Goal: Transaction & Acquisition: Book appointment/travel/reservation

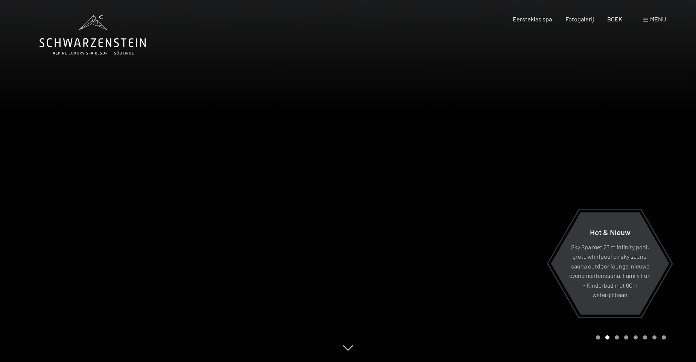
click at [648, 18] on div "Menu" at bounding box center [654, 19] width 23 height 8
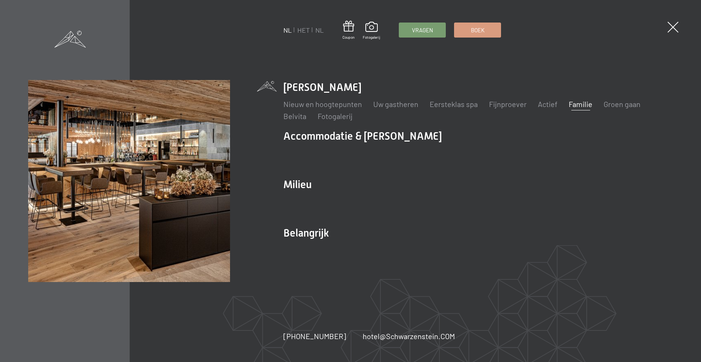
click at [587, 102] on link "Familie" at bounding box center [581, 104] width 24 height 9
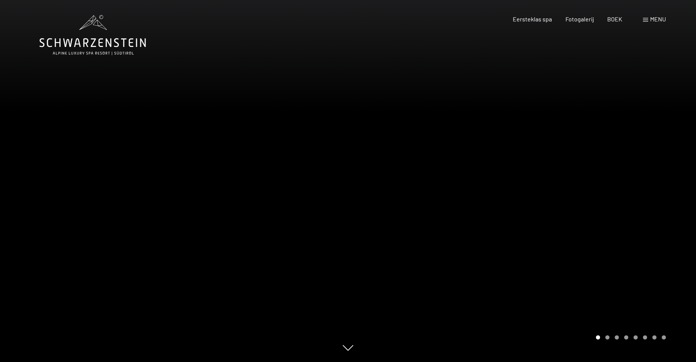
click at [581, 235] on div at bounding box center [522, 181] width 348 height 362
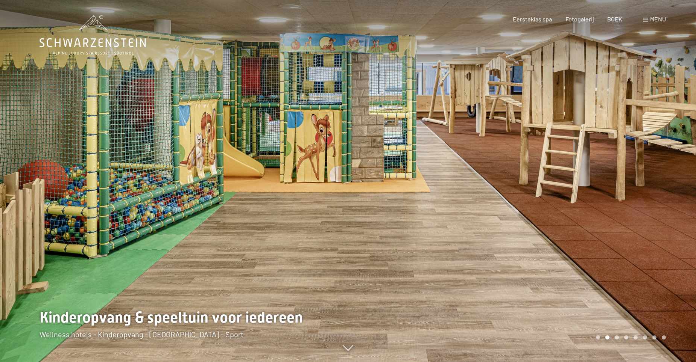
click at [581, 235] on div at bounding box center [522, 181] width 348 height 362
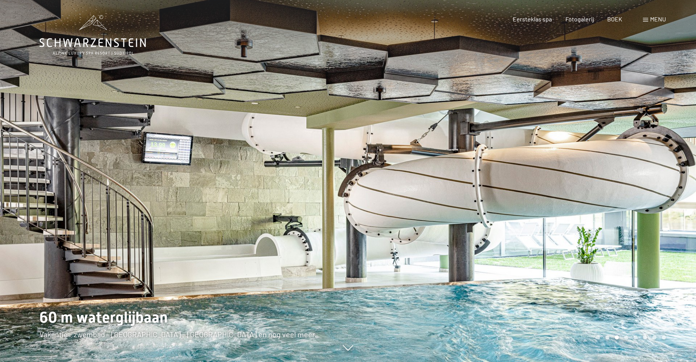
click at [581, 235] on div at bounding box center [522, 181] width 348 height 362
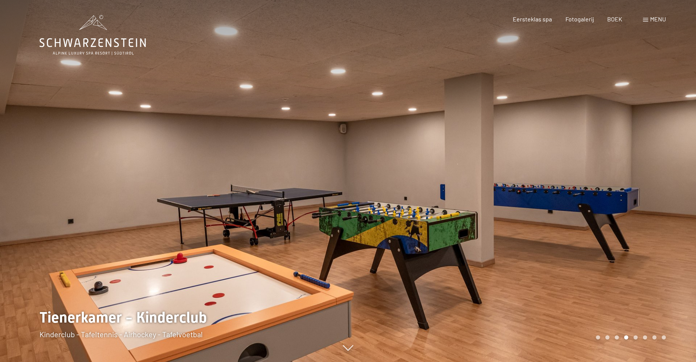
click at [581, 235] on div at bounding box center [522, 181] width 348 height 362
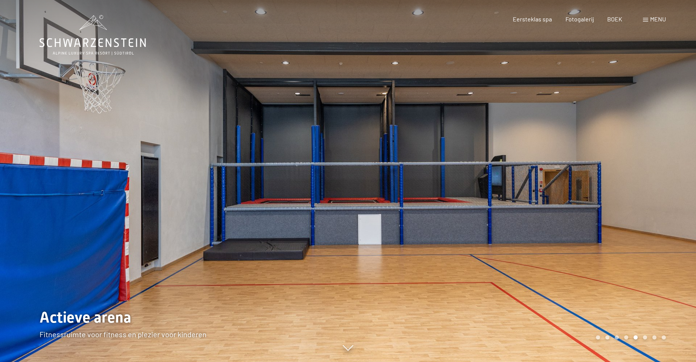
click at [581, 235] on div at bounding box center [522, 181] width 348 height 362
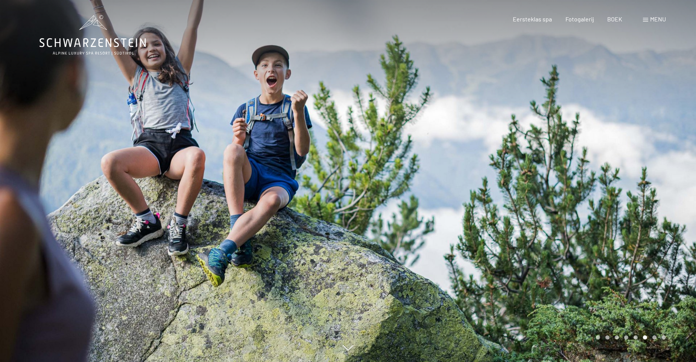
click at [581, 235] on div at bounding box center [522, 181] width 348 height 362
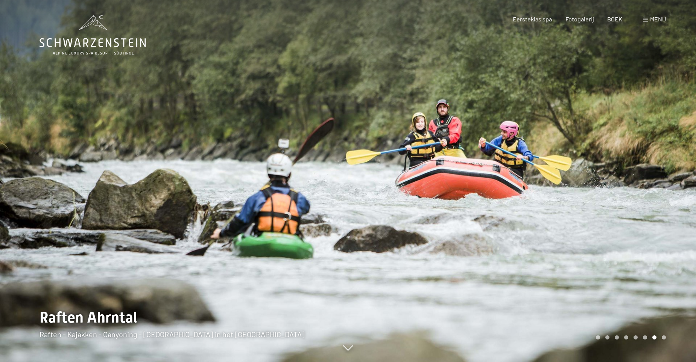
click at [581, 235] on div at bounding box center [522, 181] width 348 height 362
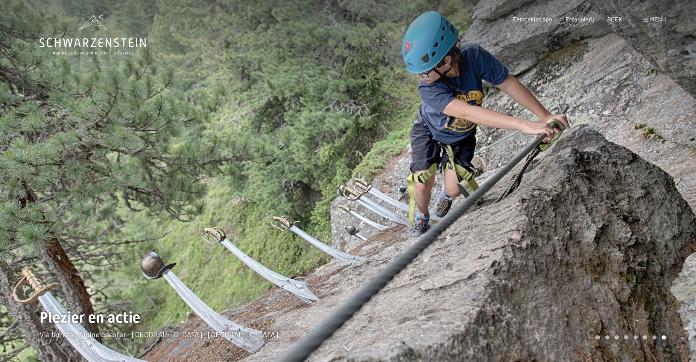
click at [581, 235] on div at bounding box center [522, 181] width 348 height 362
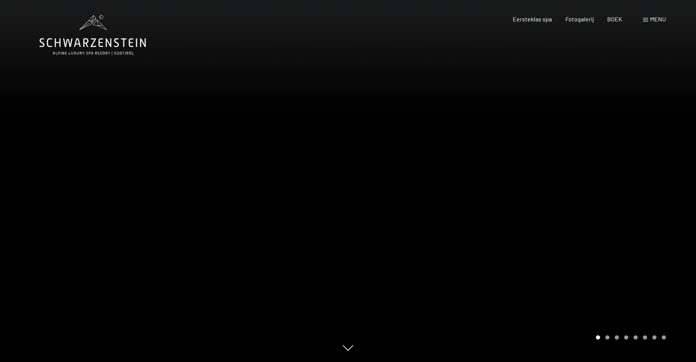
click at [581, 235] on div at bounding box center [522, 181] width 348 height 362
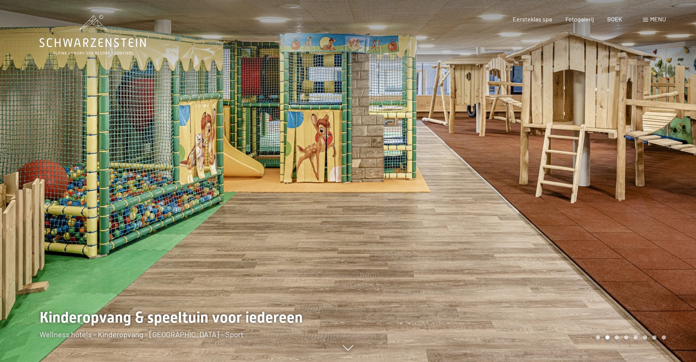
click at [650, 18] on span "Menu" at bounding box center [658, 18] width 16 height 7
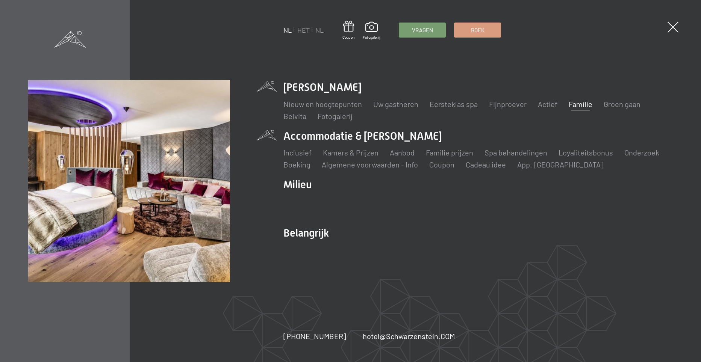
click at [334, 137] on li "Accommodatie & Prijzen Inclusief Kamers & Prijzen Liste Aanbod Liste Familie pr…" at bounding box center [477, 149] width 389 height 41
click at [338, 153] on link "Kamers & Prijzen" at bounding box center [351, 152] width 56 height 9
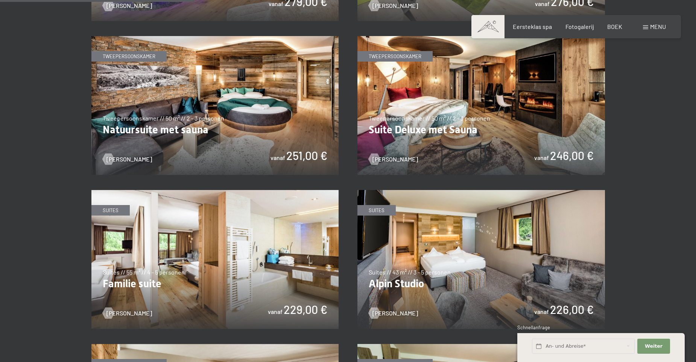
scroll to position [677, 0]
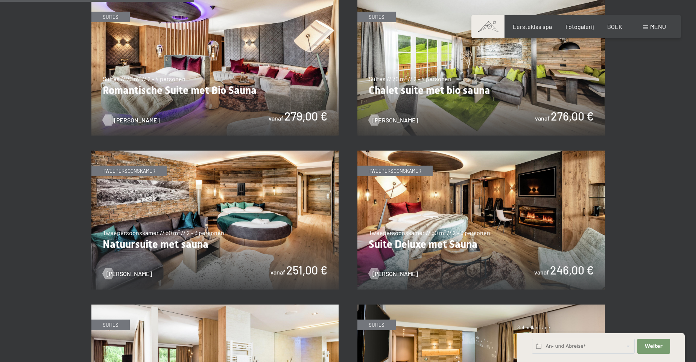
click at [130, 118] on span "Lees meer" at bounding box center [136, 120] width 45 height 8
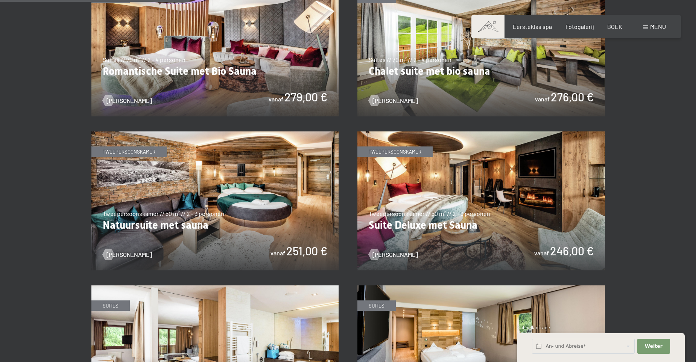
scroll to position [658, 0]
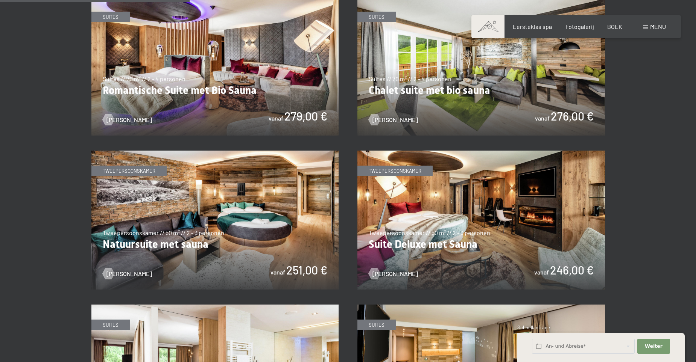
click at [383, 115] on img at bounding box center [480, 66] width 247 height 139
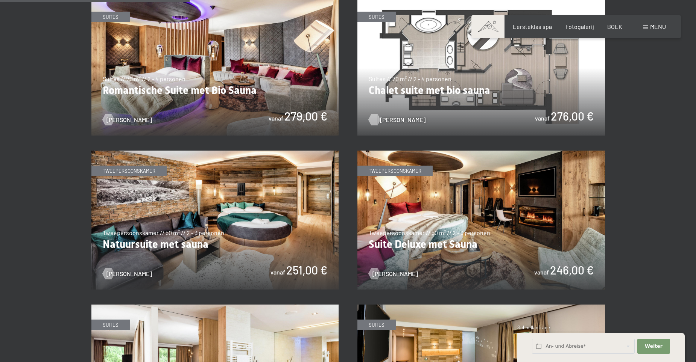
click at [395, 119] on span "Lees meer" at bounding box center [402, 120] width 45 height 8
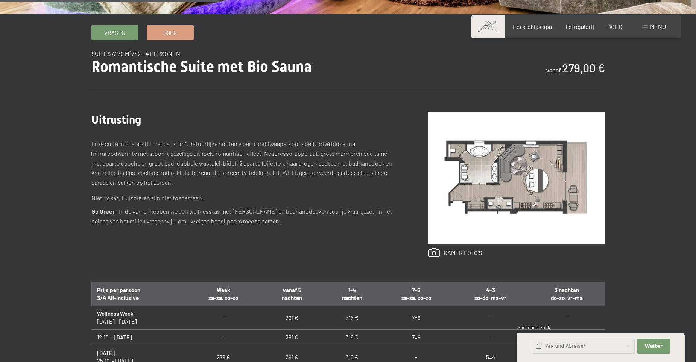
scroll to position [301, 0]
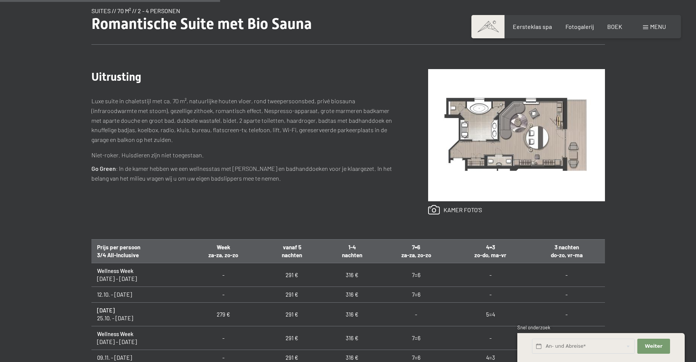
click at [532, 135] on img at bounding box center [516, 135] width 177 height 132
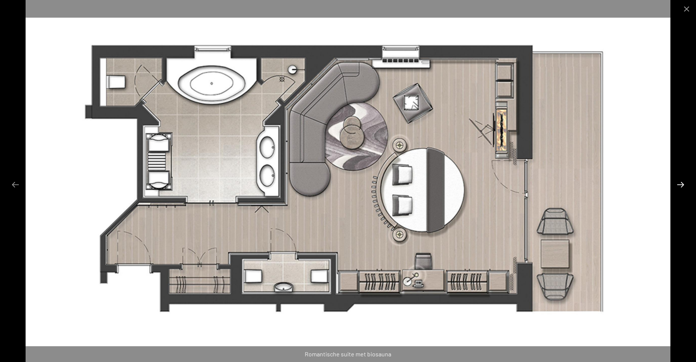
click at [680, 188] on button "Volgende dia" at bounding box center [680, 184] width 16 height 15
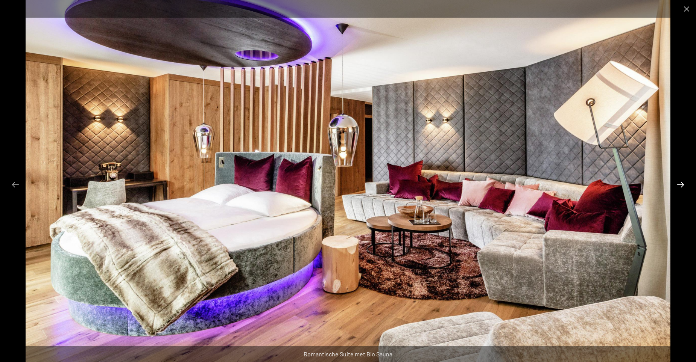
click at [680, 188] on button "Volgende dia" at bounding box center [680, 184] width 16 height 15
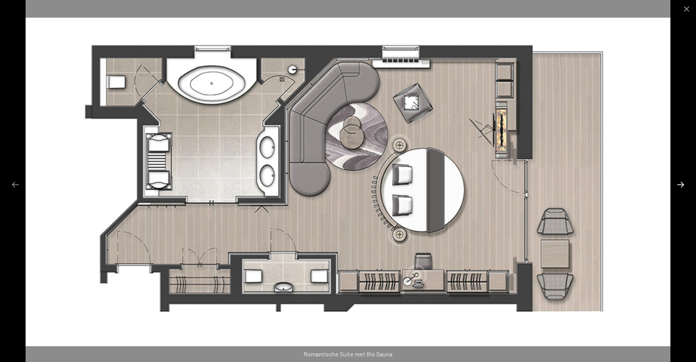
click at [680, 188] on button "Volgende dia" at bounding box center [680, 184] width 16 height 15
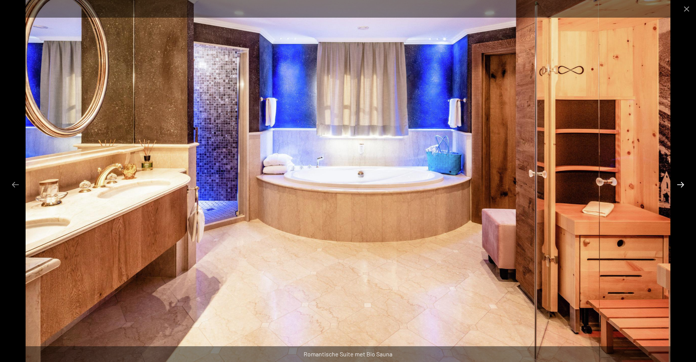
click at [680, 188] on button "Volgende dia" at bounding box center [680, 184] width 16 height 15
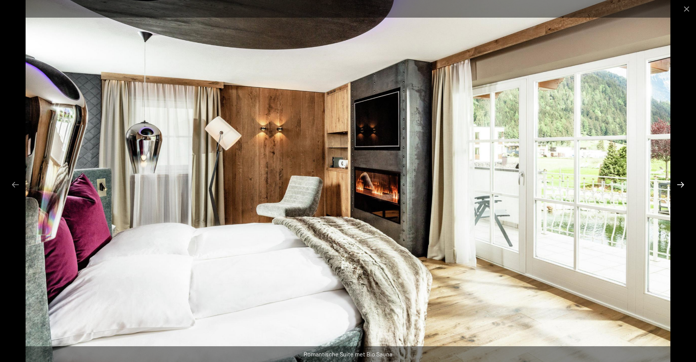
click at [680, 188] on button "Volgende dia" at bounding box center [680, 184] width 16 height 15
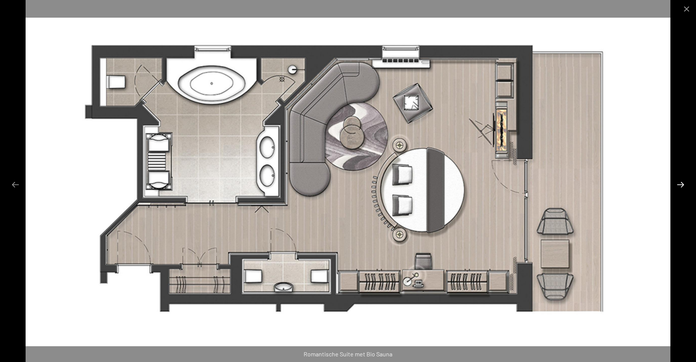
click at [680, 188] on button "Volgende dia" at bounding box center [680, 184] width 16 height 15
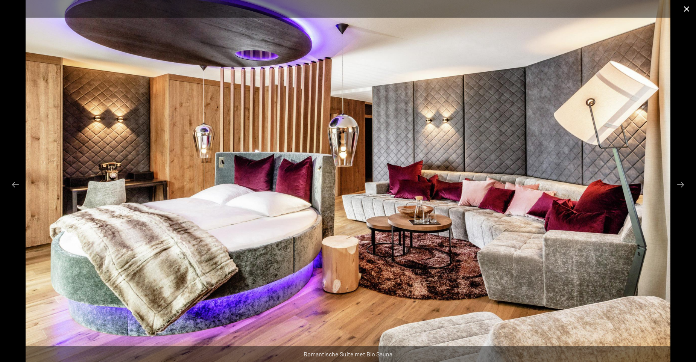
click at [687, 6] on button "Galerij sluiten" at bounding box center [686, 9] width 19 height 18
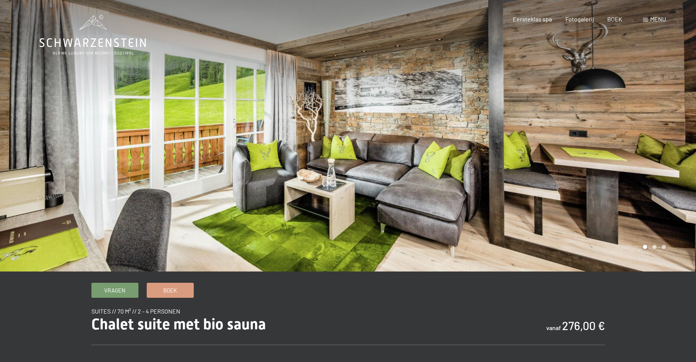
click at [631, 220] on div at bounding box center [522, 136] width 348 height 272
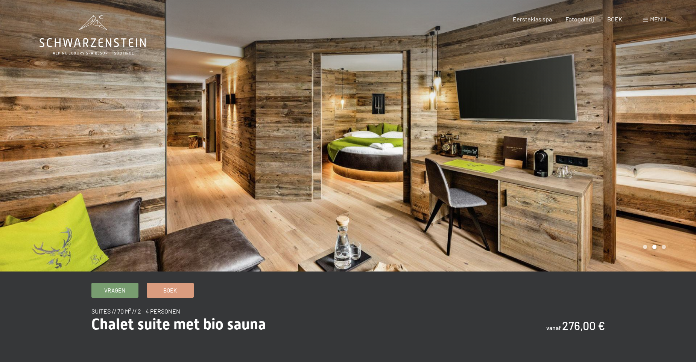
click at [633, 209] on div at bounding box center [522, 136] width 348 height 272
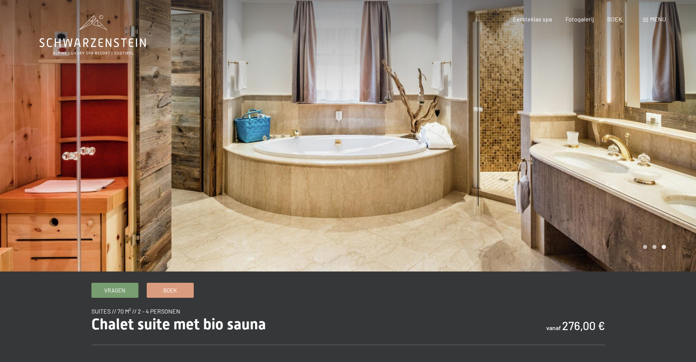
click at [633, 209] on div at bounding box center [522, 136] width 348 height 272
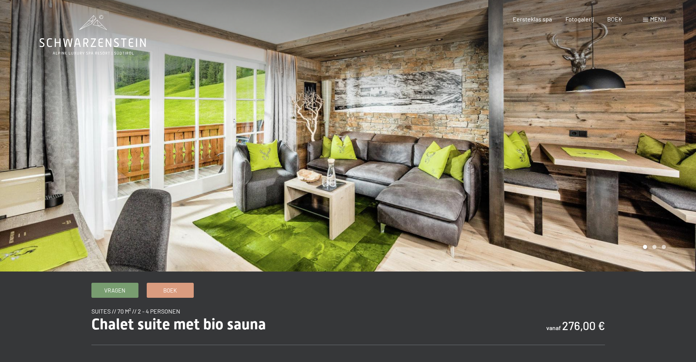
click at [633, 209] on div at bounding box center [522, 136] width 348 height 272
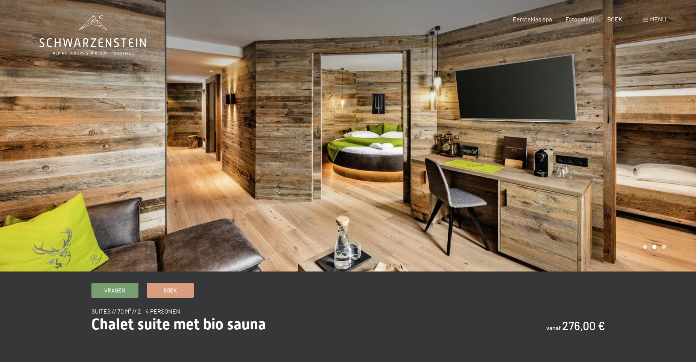
click at [633, 209] on div at bounding box center [522, 136] width 348 height 272
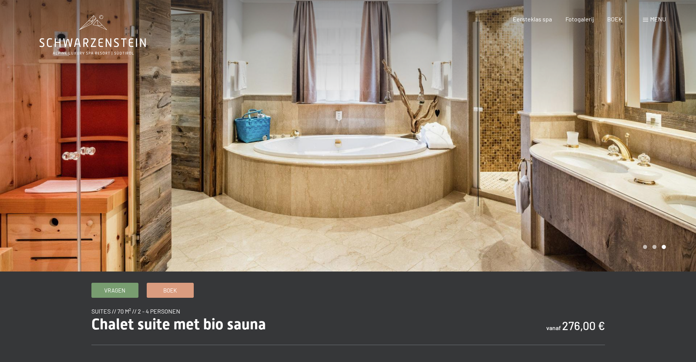
click at [633, 209] on div at bounding box center [522, 136] width 348 height 272
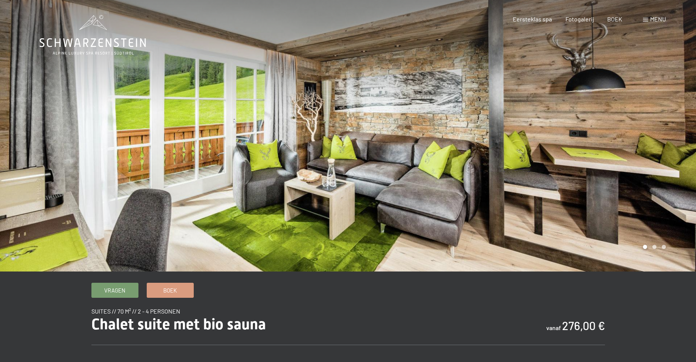
click at [633, 209] on div at bounding box center [522, 136] width 348 height 272
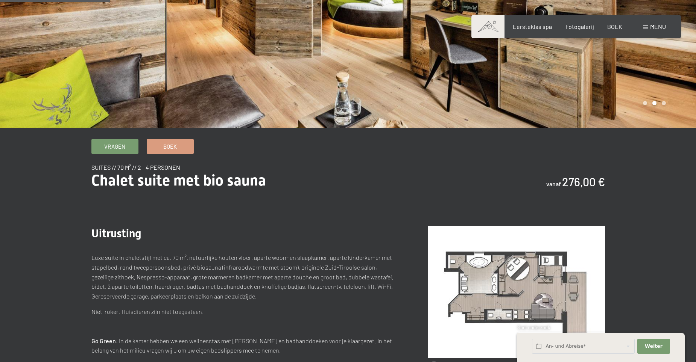
scroll to position [150, 0]
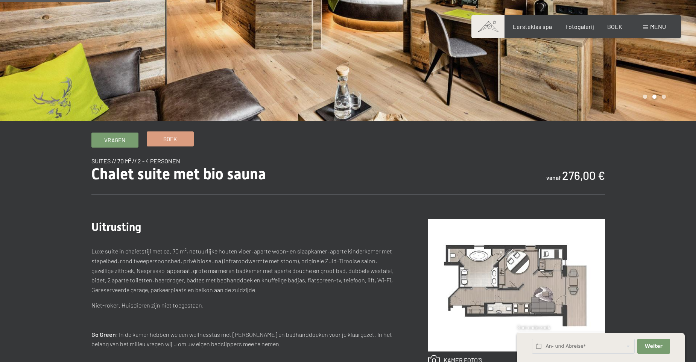
click at [160, 139] on link "Boek" at bounding box center [170, 139] width 46 height 14
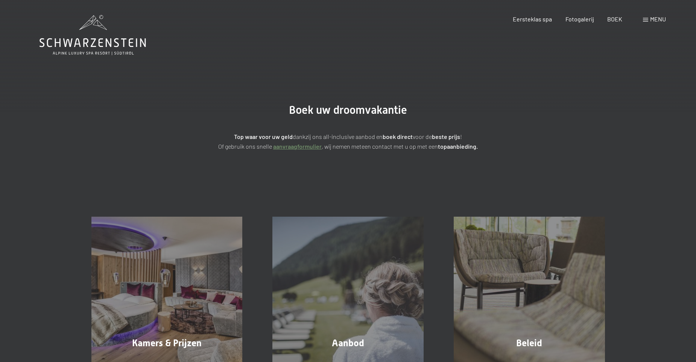
click at [400, 137] on strong "boek direct" at bounding box center [397, 136] width 30 height 7
click at [457, 141] on p "Top waar voor uw geld dankzij ons all-inclusive aanbod en boek direct voor de b…" at bounding box center [348, 141] width 376 height 19
click at [604, 15] on div "Eersteklas spa Fotogalerij BOEK" at bounding box center [560, 19] width 149 height 8
click at [609, 17] on span "BOEK" at bounding box center [614, 17] width 15 height 7
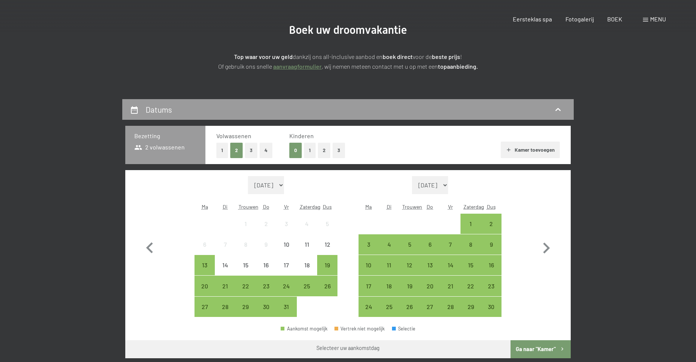
scroll to position [113, 0]
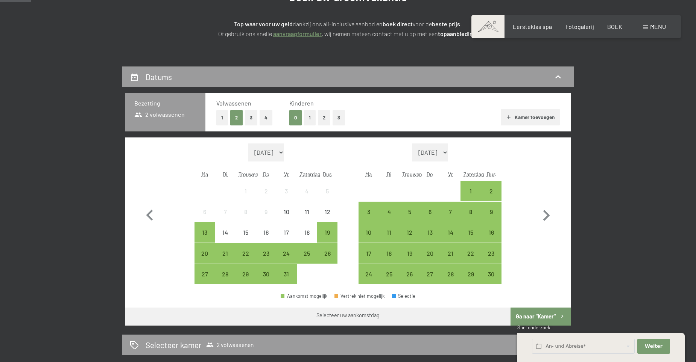
click at [323, 118] on button "2" at bounding box center [324, 117] width 12 height 15
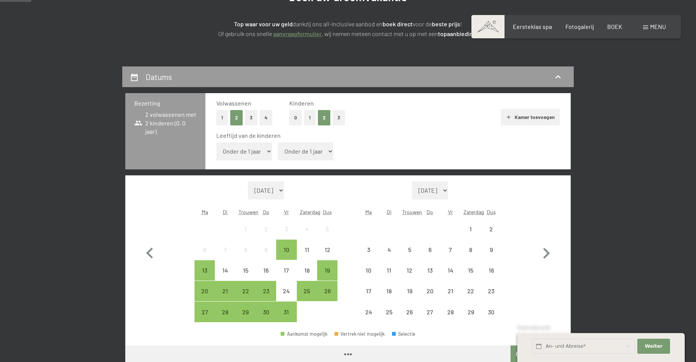
click at [530, 118] on font "Kamer toevoegen" at bounding box center [534, 117] width 40 height 6
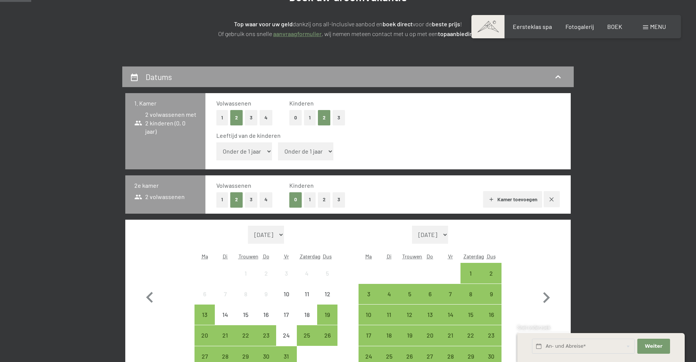
click at [222, 117] on button "1" at bounding box center [222, 117] width 12 height 15
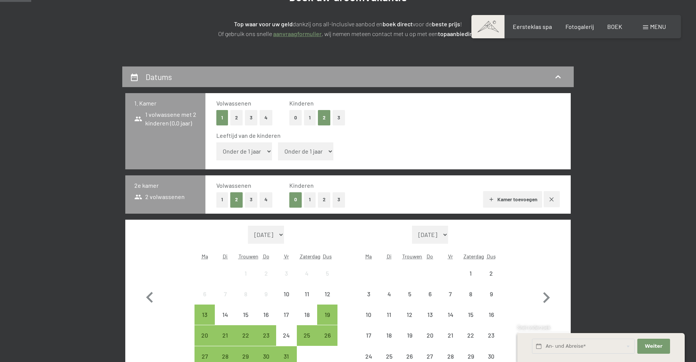
click at [339, 114] on button "3" at bounding box center [338, 117] width 12 height 15
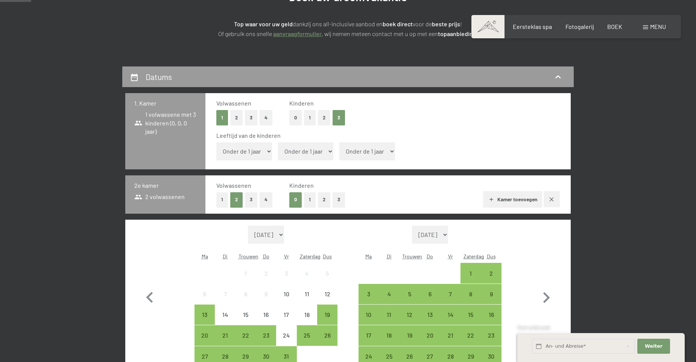
click at [221, 197] on button "1" at bounding box center [222, 199] width 12 height 15
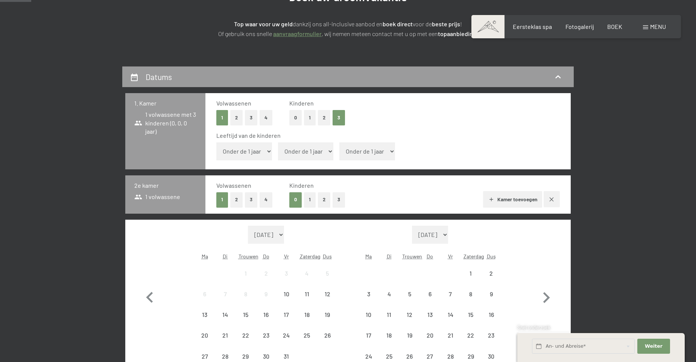
click at [314, 196] on button "1" at bounding box center [310, 199] width 12 height 15
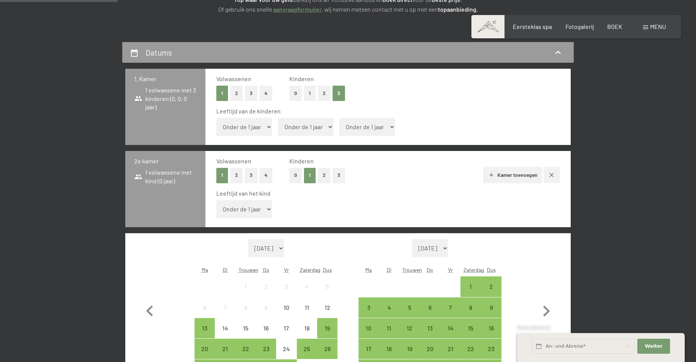
scroll to position [150, 0]
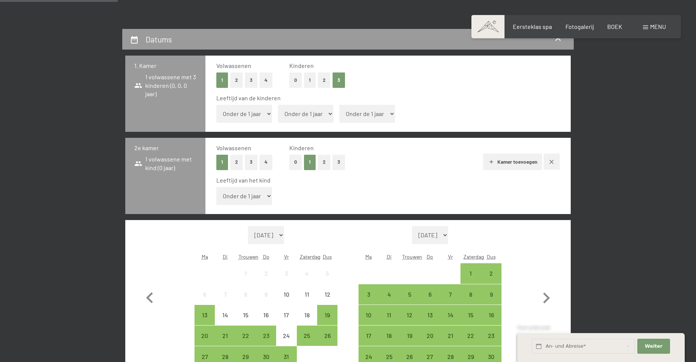
click at [263, 115] on select "Onder de 1 jaar 1 jaar 2 jaar 3 jaar is 4 jaar 5 jaar 6 jaar is 7 jaar is 8 jaa…" at bounding box center [244, 114] width 56 height 18
select select "15"
click at [216, 105] on select "Onder de 1 jaar 1 jaar 2 jaar 3 jaar is 4 jaar 5 jaar 6 jaar is 7 jaar is 8 jaa…" at bounding box center [244, 114] width 56 height 18
click at [306, 117] on select "Onder de 1 jaar 1 jaar 2 jaar 3 jaar is 4 jaar 5 jaar 6 jaar is 7 jaar is 8 jaa…" at bounding box center [306, 114] width 56 height 18
select select "13"
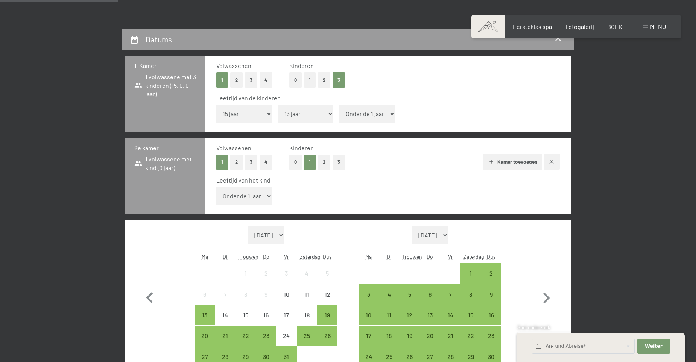
click at [278, 105] on select "Onder de 1 jaar 1 jaar 2 jaar 3 jaar is 4 jaar 5 jaar 6 jaar is 7 jaar is 8 jaa…" at bounding box center [306, 114] width 56 height 18
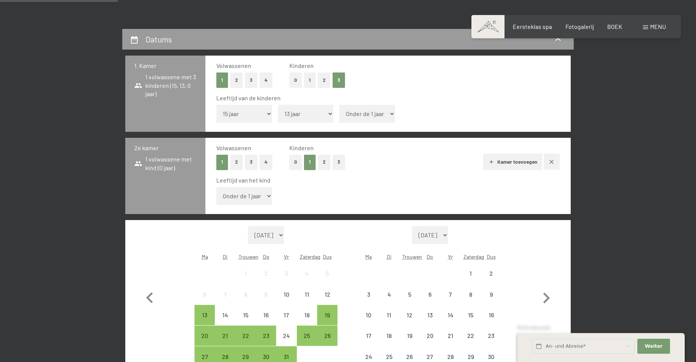
click at [356, 116] on select "Onder de 1 jaar 1 jaar 2 jaar 3 jaar is 4 jaar 5 jaar 6 jaar is 7 jaar is 8 jaa…" at bounding box center [367, 114] width 56 height 18
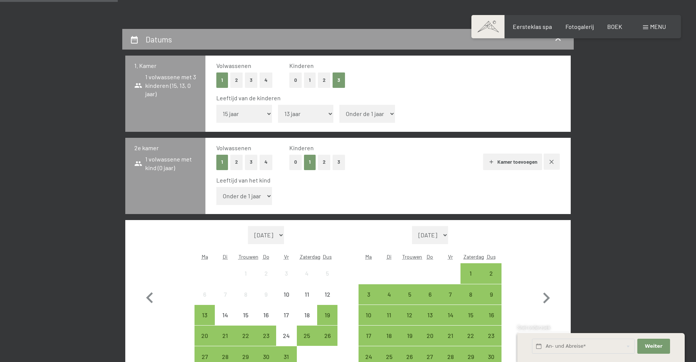
select select "10"
click at [339, 105] on select "Onder de 1 jaar 1 jaar 2 jaar 3 jaar is 4 jaar 5 jaar 6 jaar is 7 jaar is 8 jaa…" at bounding box center [367, 114] width 56 height 18
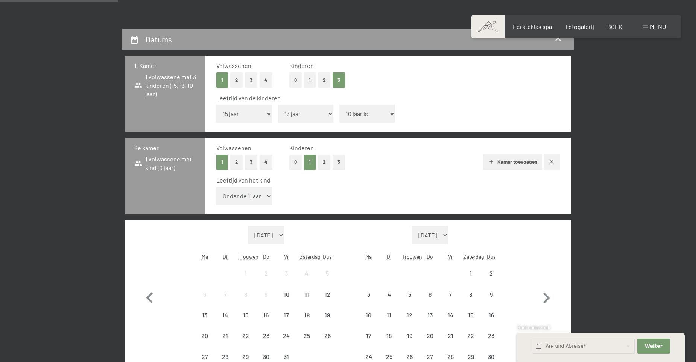
click at [256, 195] on select "Onder de 1 jaar 1 jaar 2 jaar 3 jaar is 4 jaar 5 jaar 6 jaar is 7 jaar is 8 jaa…" at bounding box center [244, 196] width 56 height 18
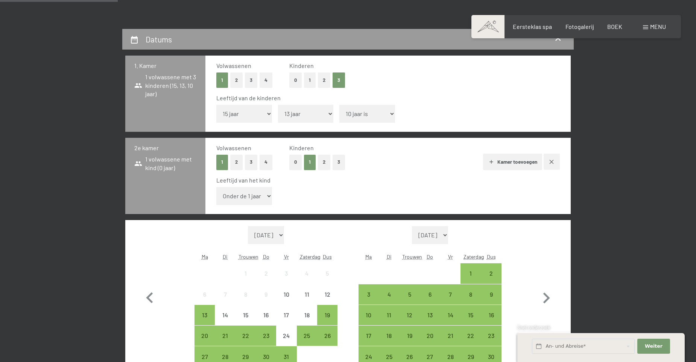
select select "8"
click at [216, 187] on select "Onder de 1 jaar 1 jaar 2 jaar 3 jaar is 4 jaar 5 jaar 6 jaar is 7 jaar is 8 jaa…" at bounding box center [244, 196] width 56 height 18
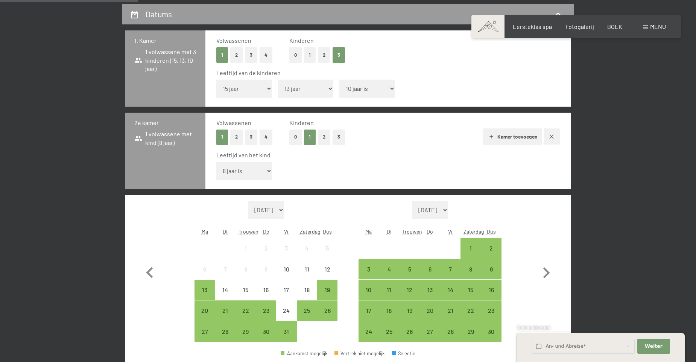
scroll to position [226, 0]
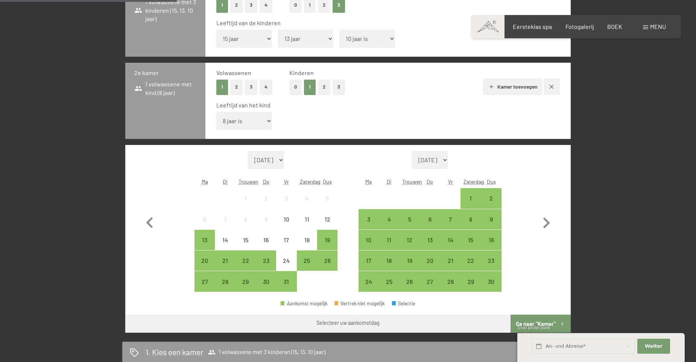
click at [281, 163] on select "oktober 2025 november 2025 december 2025 januari 2026 februari 2026 maart 2026 …" at bounding box center [266, 160] width 36 height 18
select select "2026-07-01"
select select "2026-08-01"
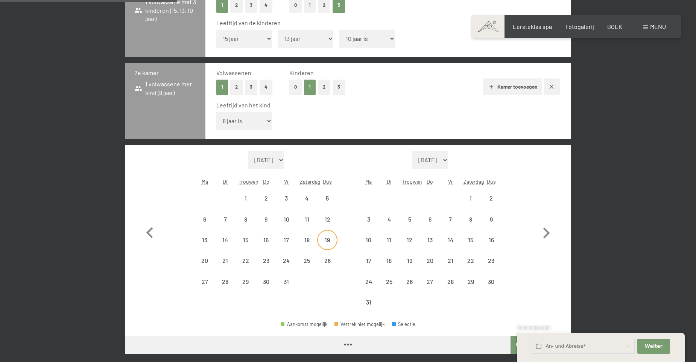
select select "2026-07-01"
select select "2026-08-01"
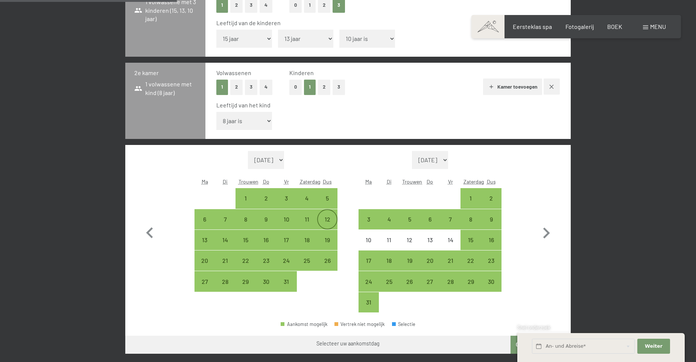
click at [326, 221] on div "12" at bounding box center [327, 226] width 19 height 19
select select "2026-07-01"
select select "2026-08-01"
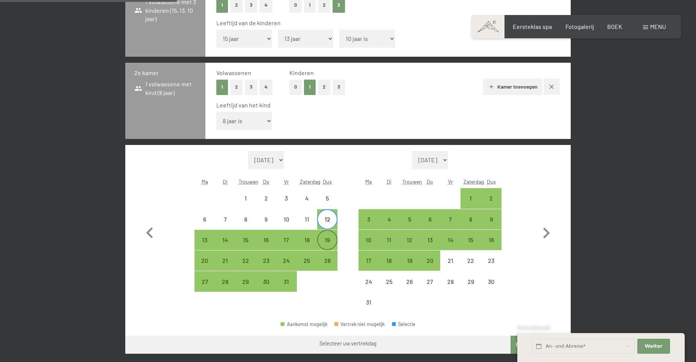
click at [324, 246] on div "19" at bounding box center [327, 246] width 19 height 19
select select "2026-07-01"
select select "2026-08-01"
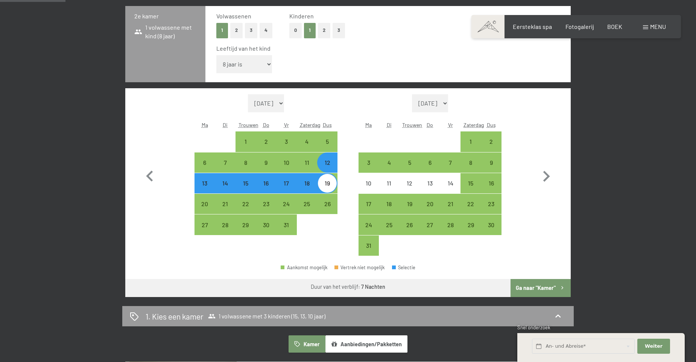
scroll to position [338, 0]
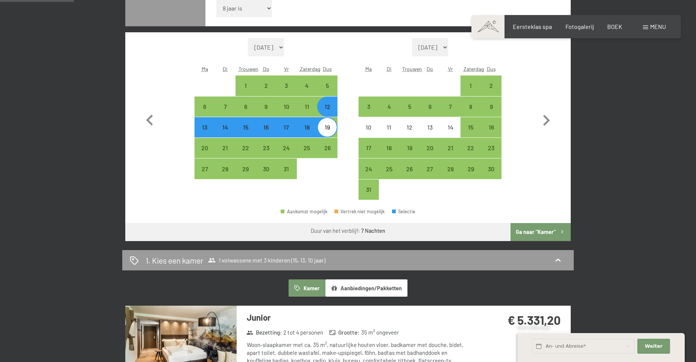
click at [523, 230] on font "Ga naar "Kamer"" at bounding box center [535, 232] width 40 height 6
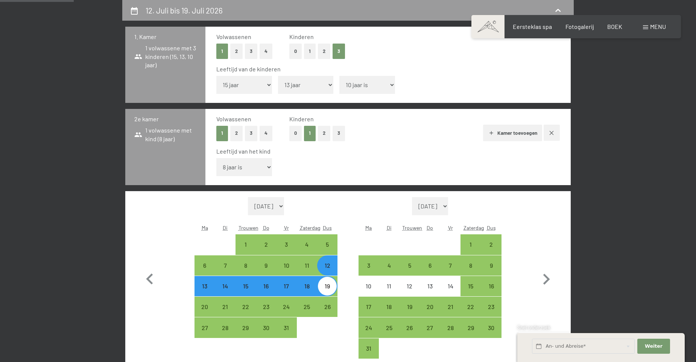
select select "2026-07-01"
select select "2026-08-01"
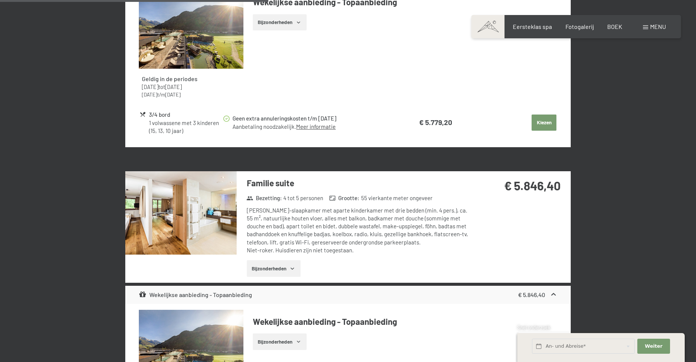
scroll to position [1044, 0]
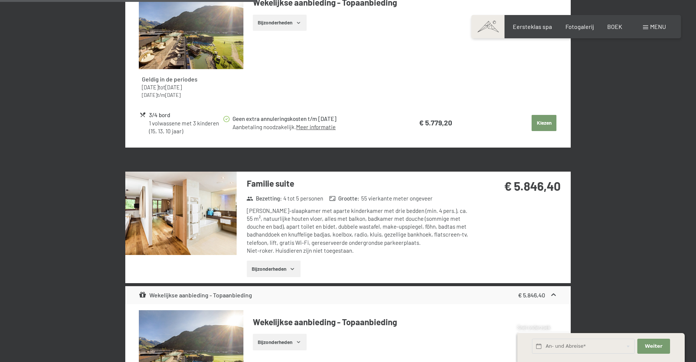
click at [173, 211] on img at bounding box center [180, 213] width 111 height 83
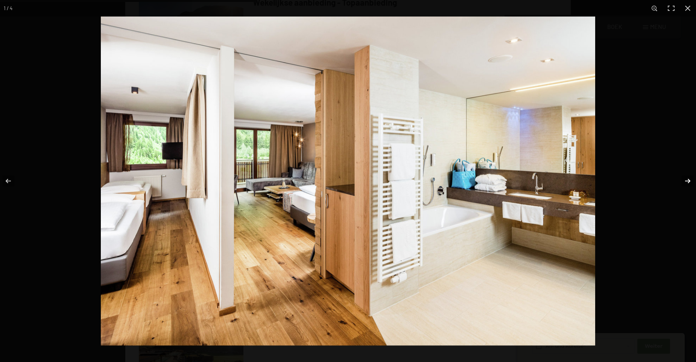
click at [688, 179] on button "button" at bounding box center [682, 181] width 26 height 38
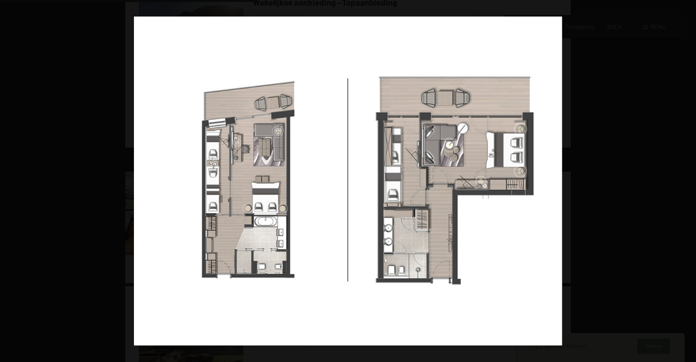
click at [688, 179] on button "button" at bounding box center [682, 181] width 26 height 38
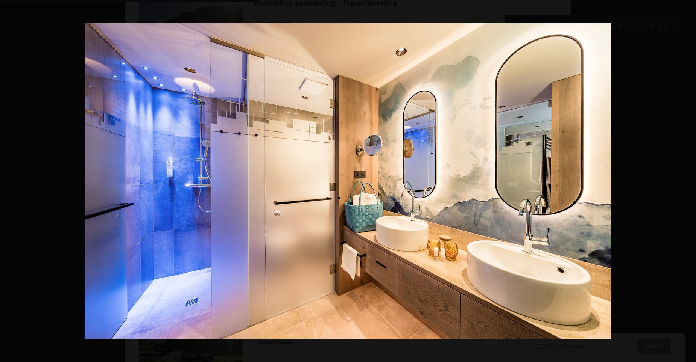
click at [688, 179] on button "button" at bounding box center [682, 181] width 26 height 38
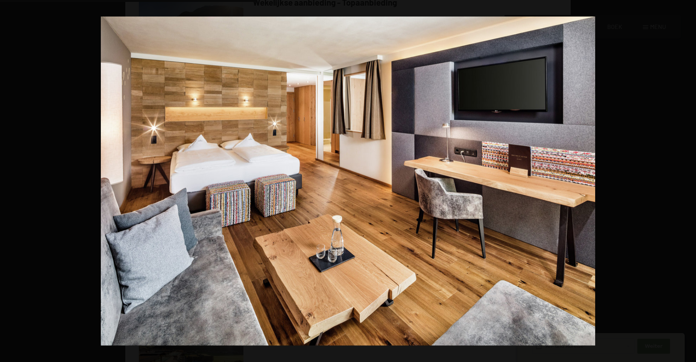
click at [688, 179] on button "button" at bounding box center [682, 181] width 26 height 38
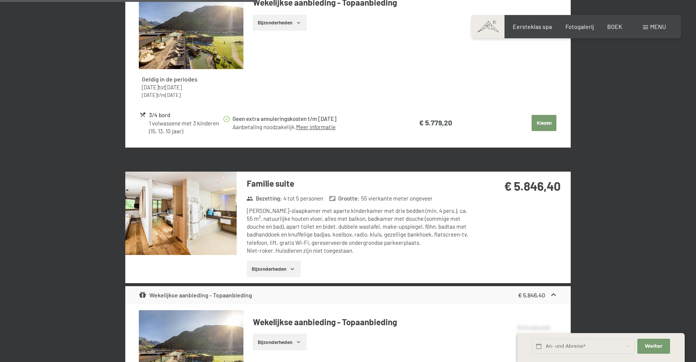
click at [0, 0] on button "button" at bounding box center [0, 0] width 0 height 0
click at [183, 227] on img at bounding box center [180, 213] width 111 height 83
click at [0, 0] on button "button" at bounding box center [0, 0] width 0 height 0
click at [514, 188] on strong "€ 5.846,40" at bounding box center [532, 186] width 56 height 14
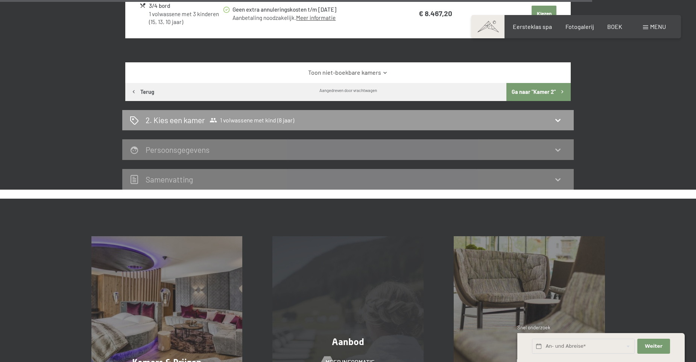
scroll to position [2406, 0]
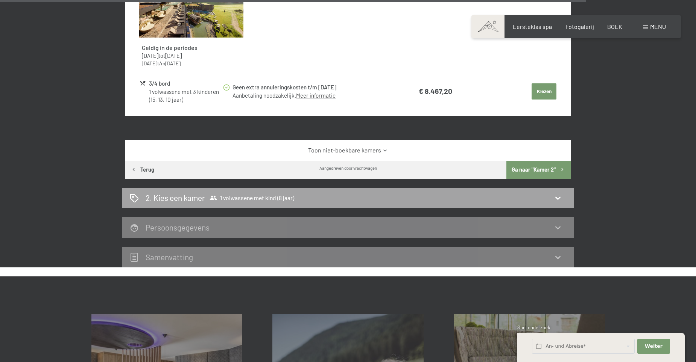
click at [305, 199] on div "2. Kies een kamer 1 volwassene met kind (8 jaar)" at bounding box center [348, 197] width 436 height 11
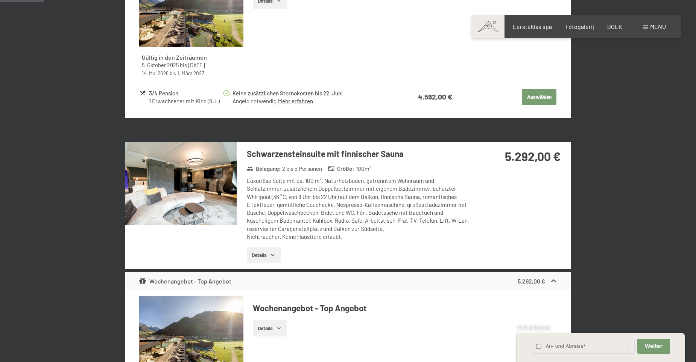
scroll to position [179, 0]
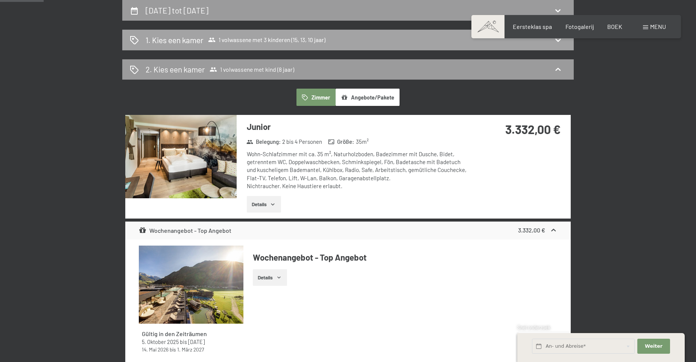
click at [345, 37] on div "1. Kies een kamer 1 volwassene met 3 kinderen (15, 13, 10 jaar)" at bounding box center [348, 40] width 436 height 11
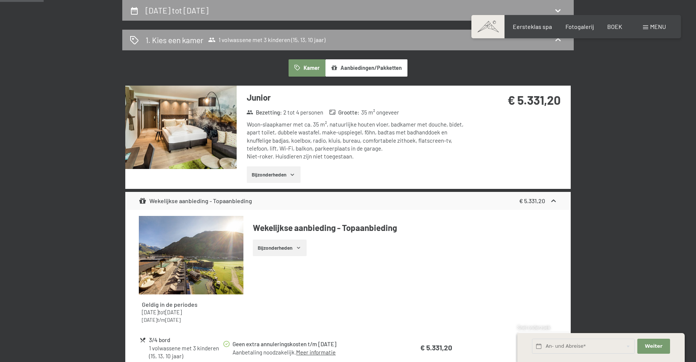
click at [342, 127] on div "Woon-slaapkamer met ca. 35 m², natuurlijke houten vloer, badkamer met douche, b…" at bounding box center [359, 141] width 224 height 40
click at [219, 119] on img at bounding box center [180, 127] width 111 height 83
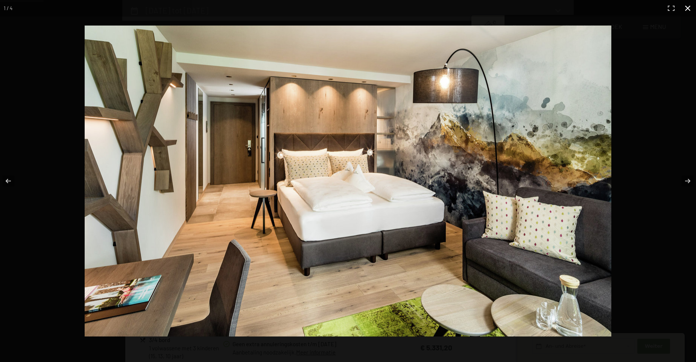
click at [686, 2] on button "button" at bounding box center [687, 8] width 17 height 17
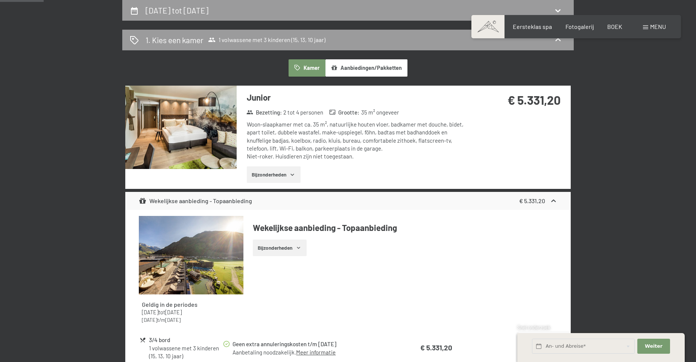
click at [538, 93] on div "€ 5.331,20" at bounding box center [518, 100] width 83 height 17
click at [537, 94] on strong "€ 5.331,20" at bounding box center [533, 100] width 53 height 14
click at [535, 96] on strong "€ 5.331,20" at bounding box center [533, 100] width 53 height 14
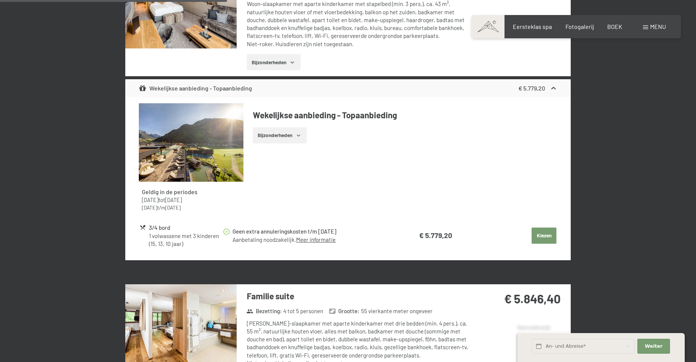
scroll to position [1082, 0]
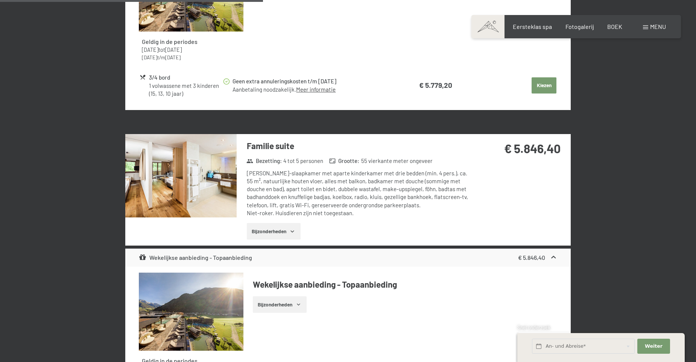
click at [525, 147] on strong "€ 5.846,40" at bounding box center [532, 148] width 56 height 14
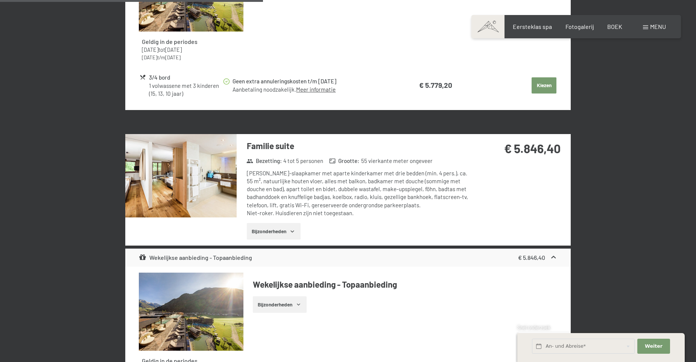
click at [401, 186] on div "Ruime woon-slaapkamer met aparte kinderkamer met drie bedden (min. 4 pers.), ca…" at bounding box center [359, 194] width 224 height 48
click at [289, 231] on button "Bijzonderheden" at bounding box center [274, 231] width 54 height 17
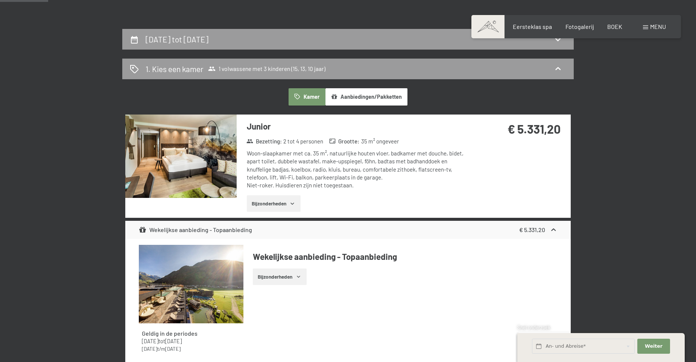
scroll to position [376, 0]
